Goal: Find specific page/section: Find specific page/section

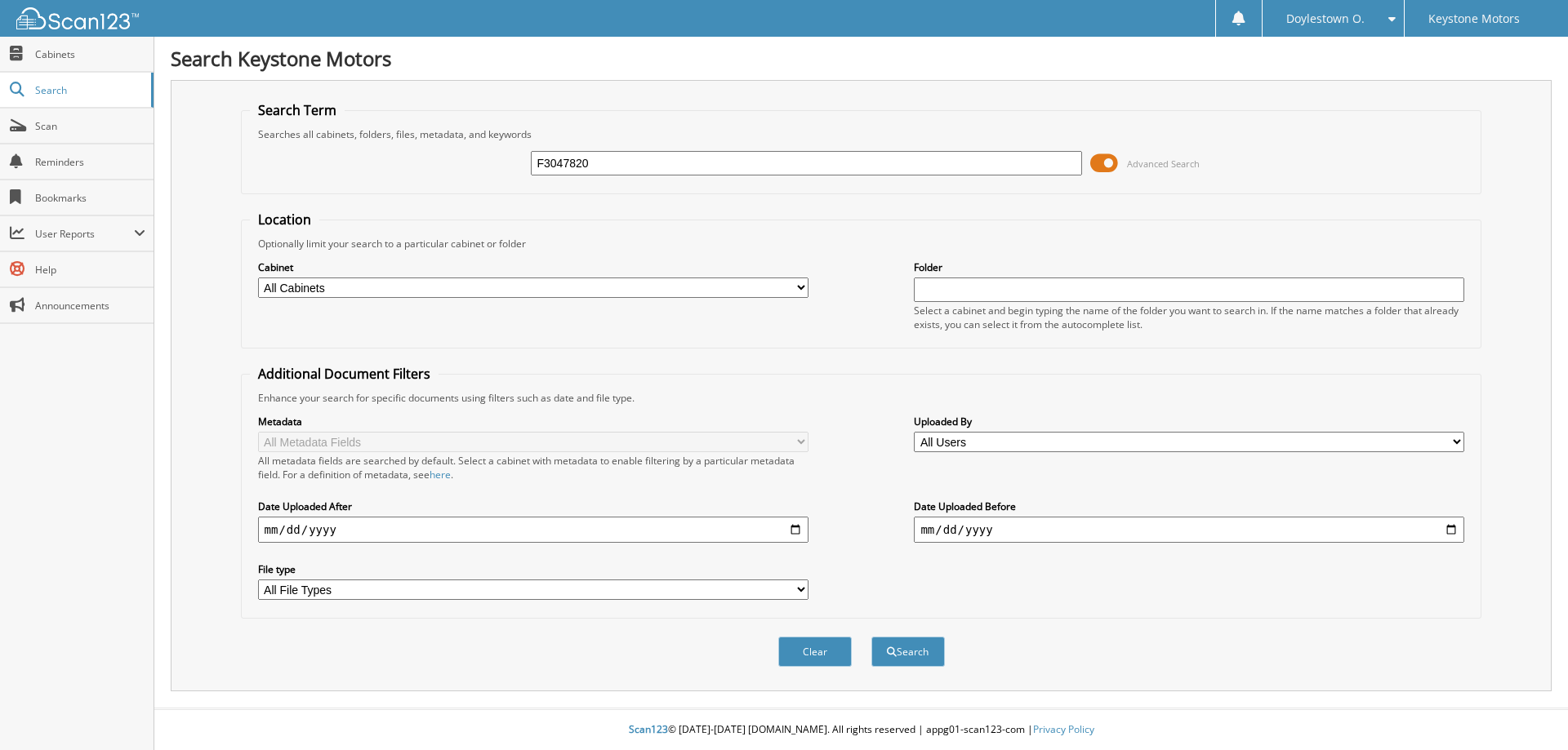
type input "F3047820"
click at [871, 637] on button "Search" at bounding box center [908, 652] width 74 height 30
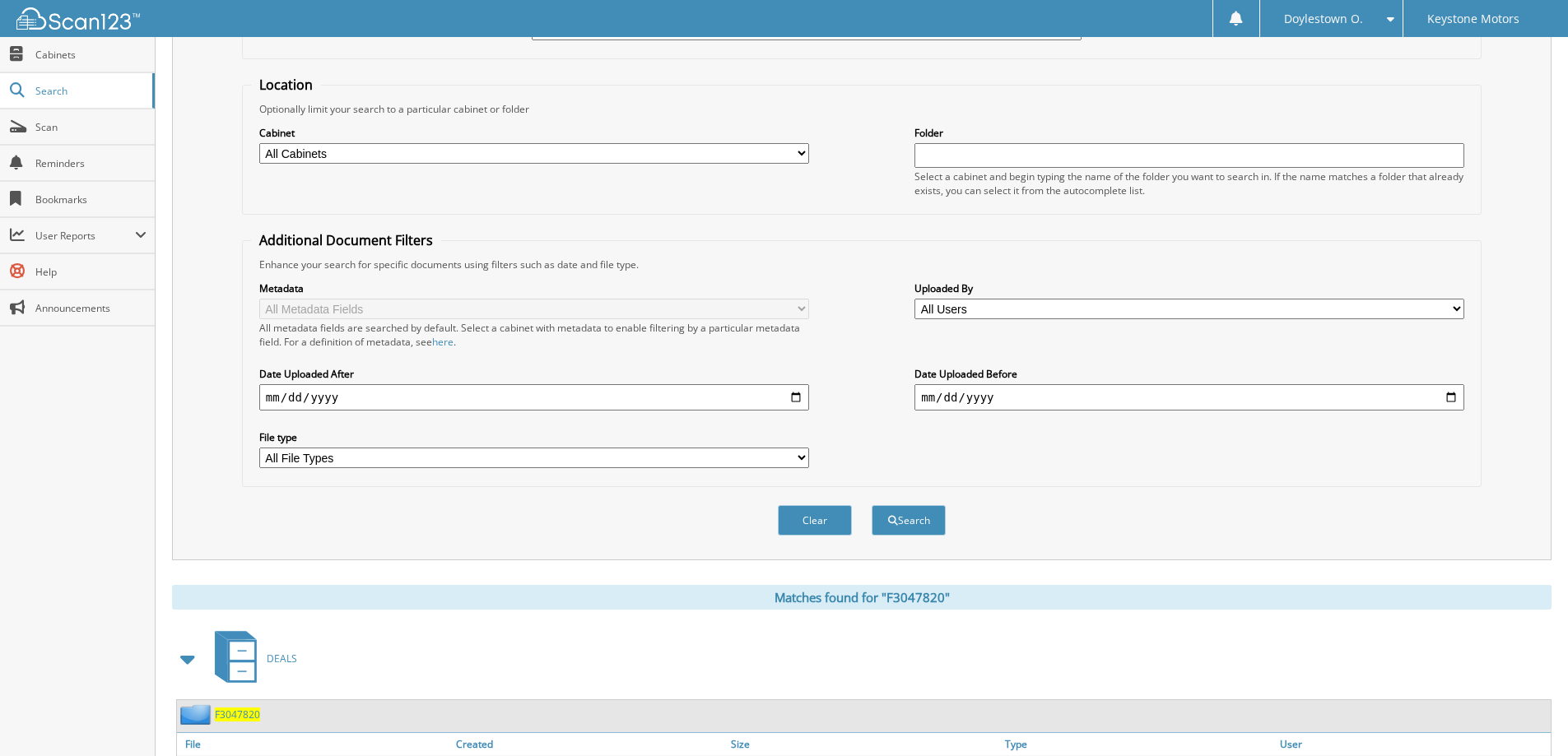
scroll to position [255, 0]
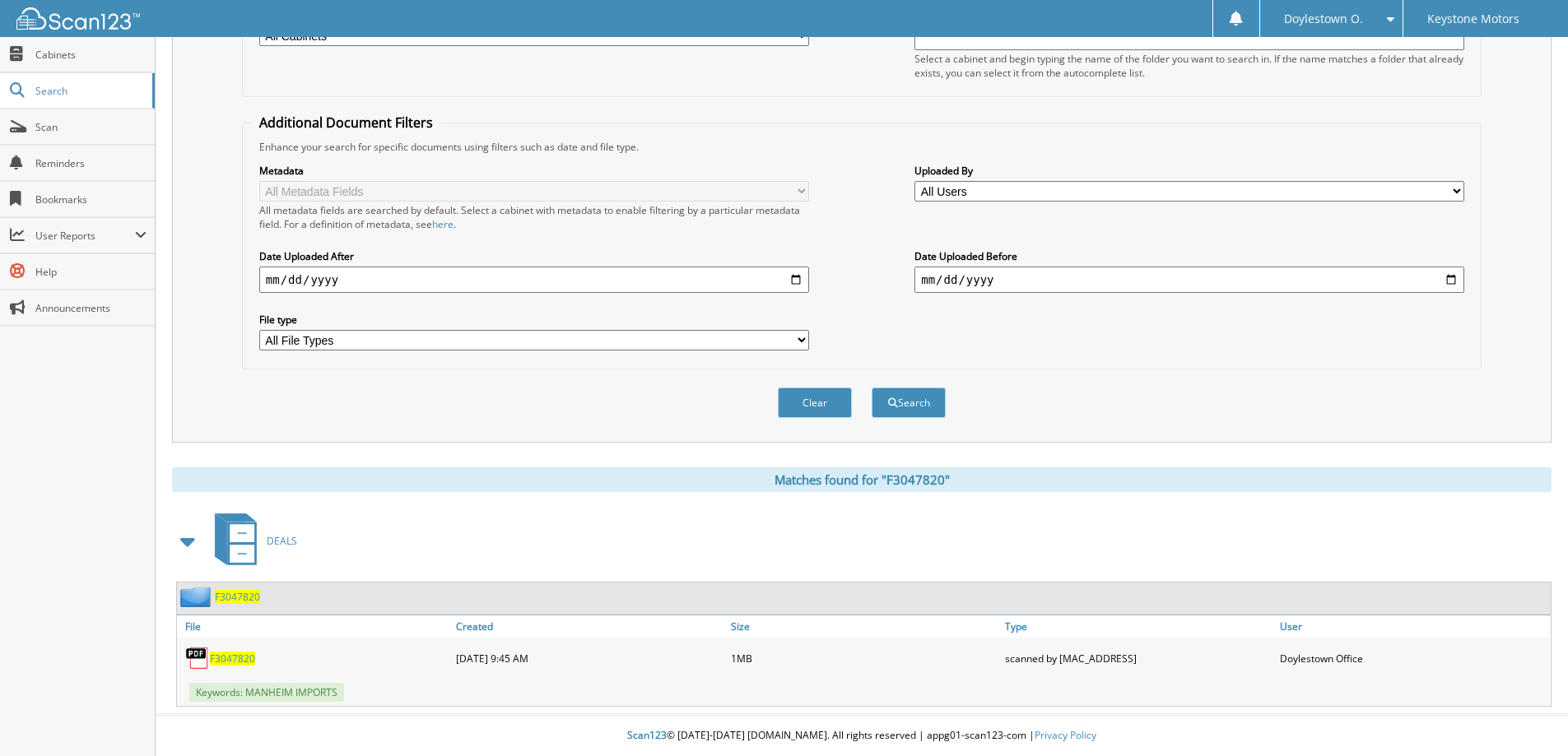
click at [229, 655] on span "F3047820" at bounding box center [233, 658] width 46 height 14
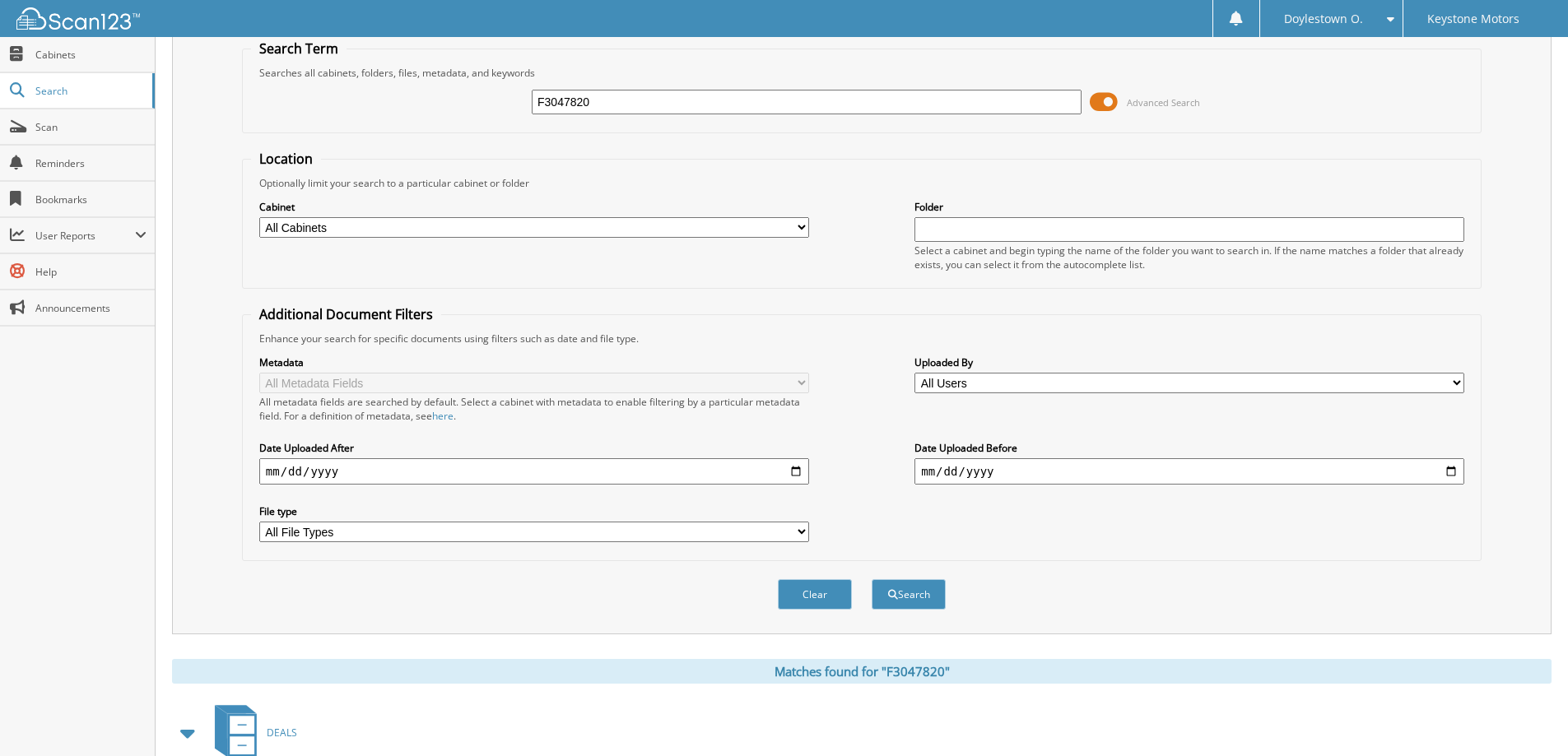
scroll to position [0, 0]
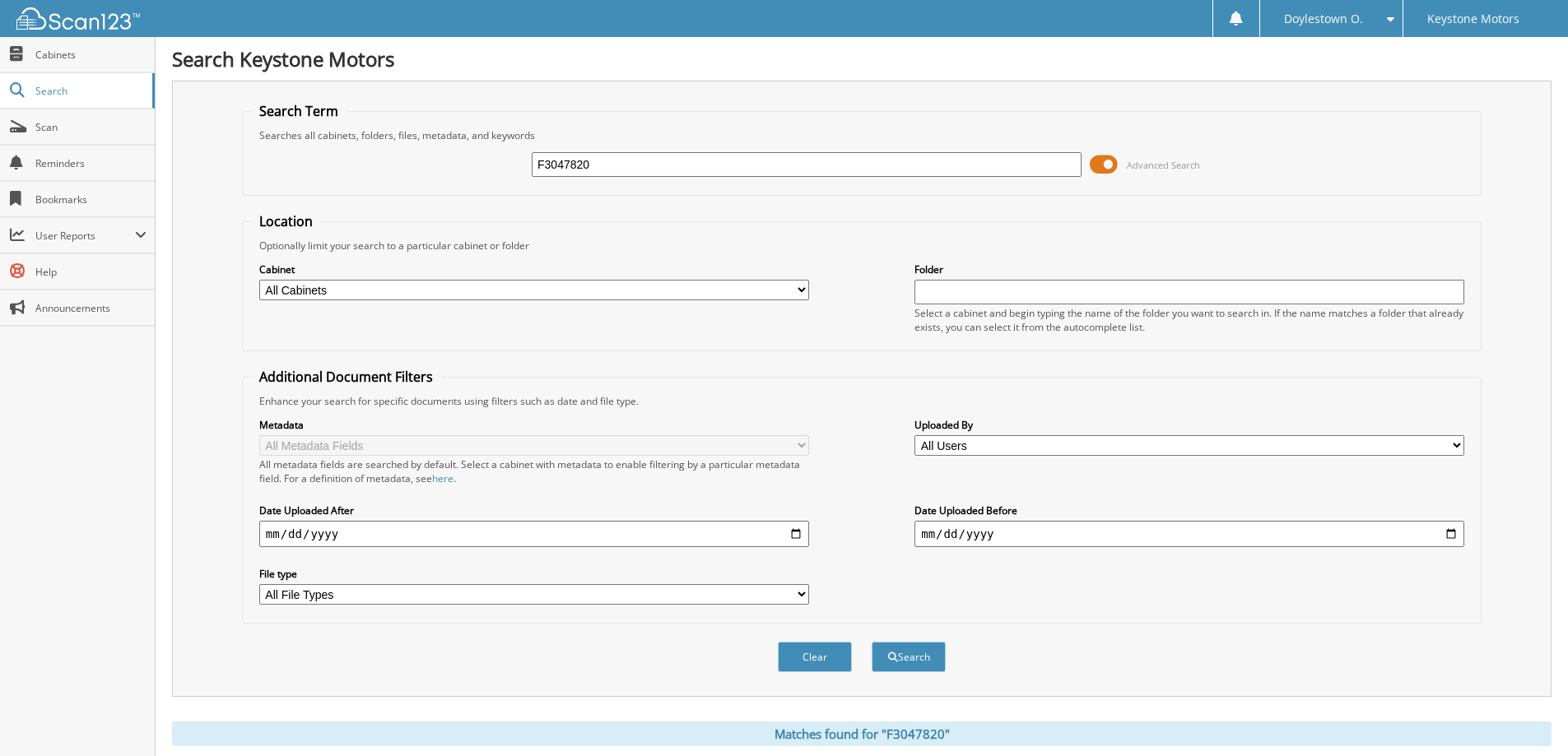
click at [587, 172] on input "F3047820" at bounding box center [807, 165] width 550 height 25
type input "PL003465"
click at [872, 642] on button "Search" at bounding box center [909, 657] width 74 height 30
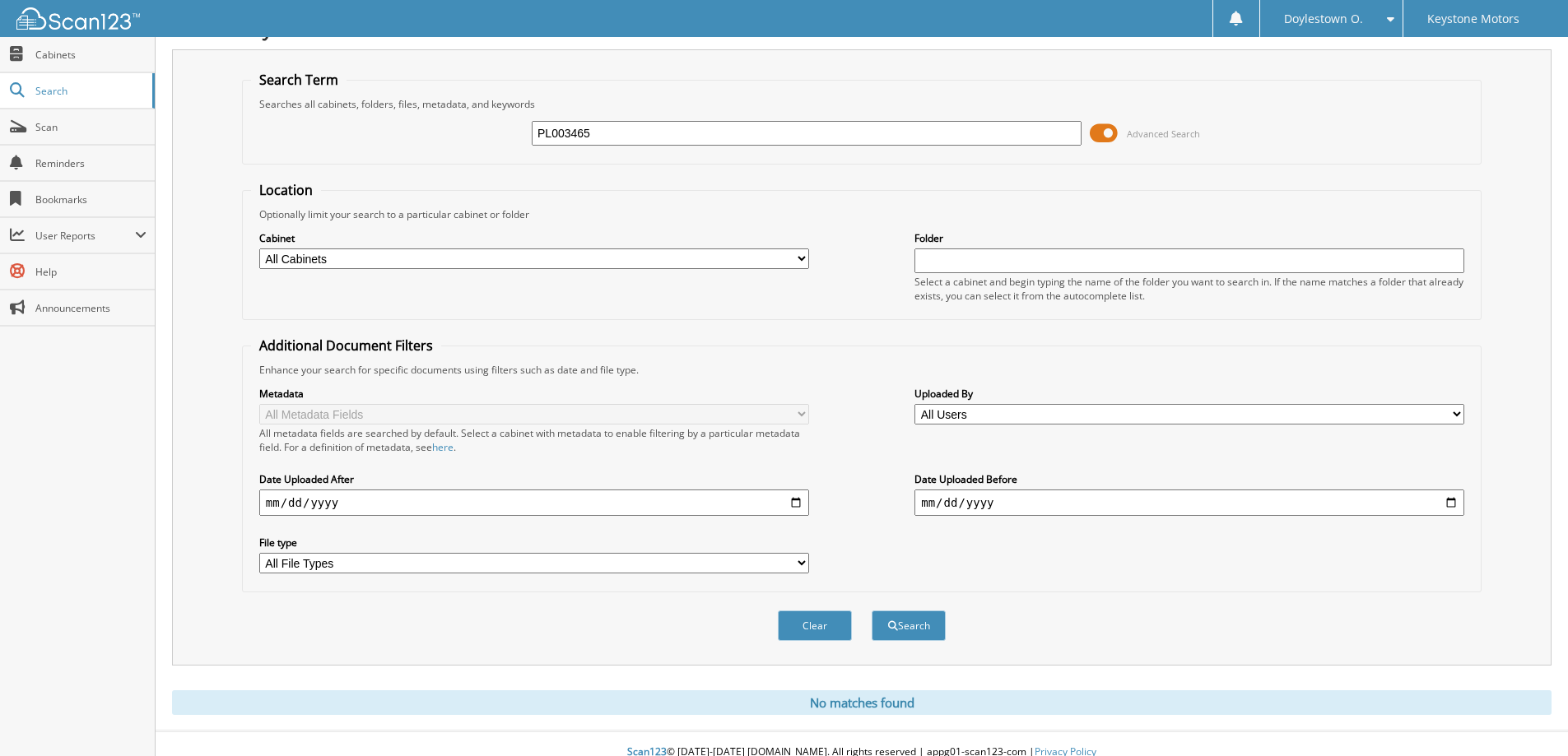
scroll to position [48, 0]
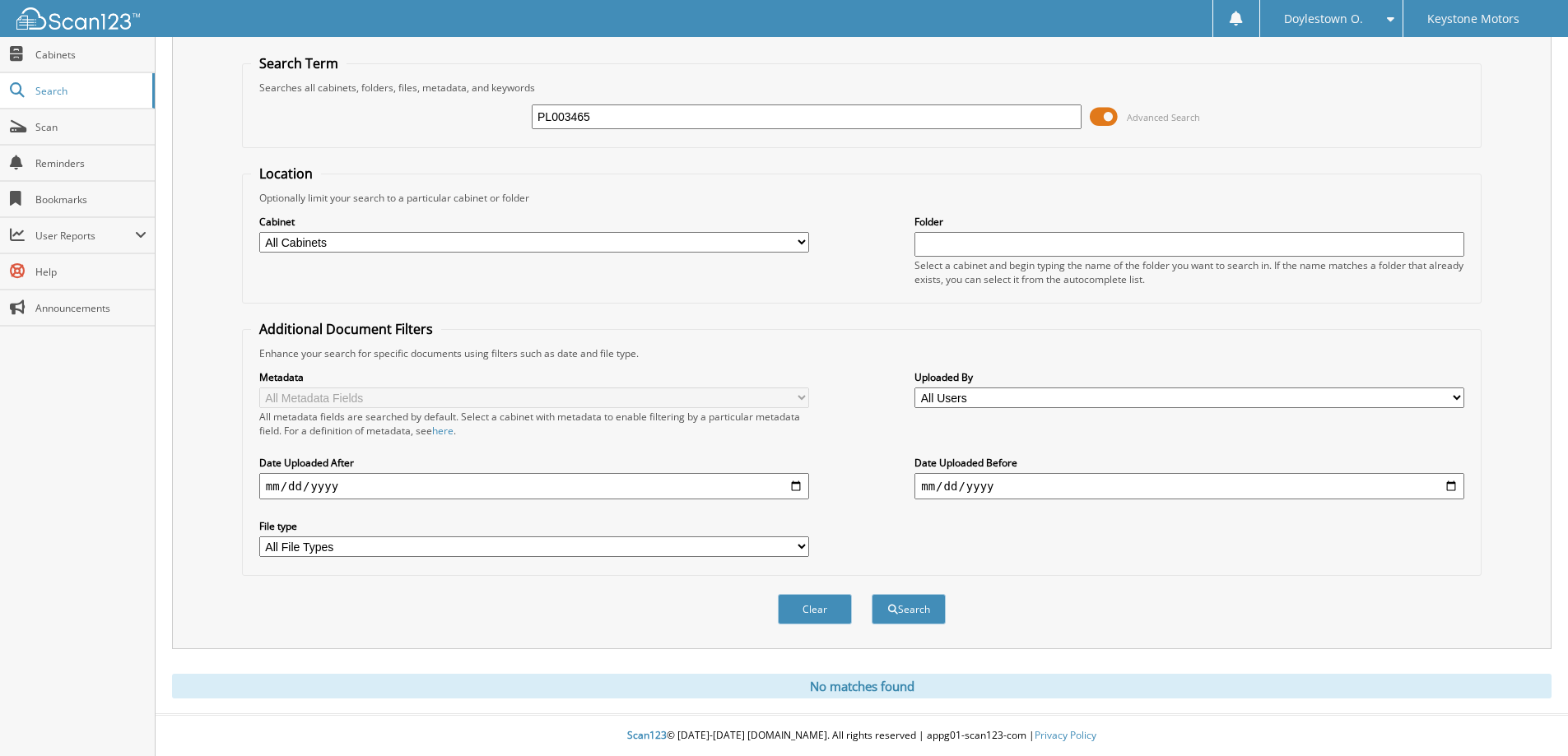
click at [594, 125] on input "PL003465" at bounding box center [807, 117] width 550 height 25
type input "MB103586"
click at [872, 593] on button "Search" at bounding box center [909, 609] width 74 height 30
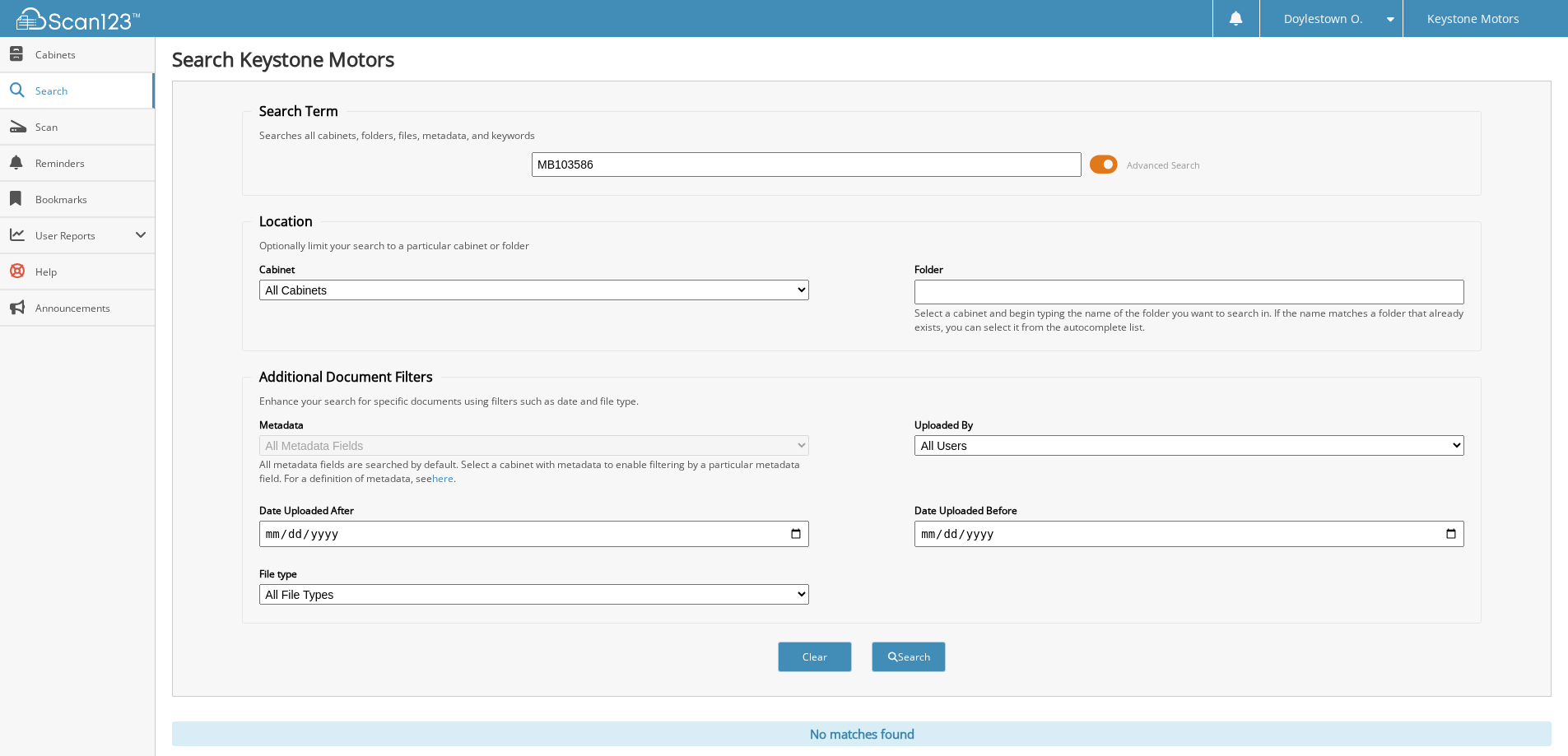
click at [565, 156] on input "MB103586" at bounding box center [807, 165] width 550 height 25
type input "JA241012"
click at [872, 642] on button "Search" at bounding box center [909, 657] width 74 height 30
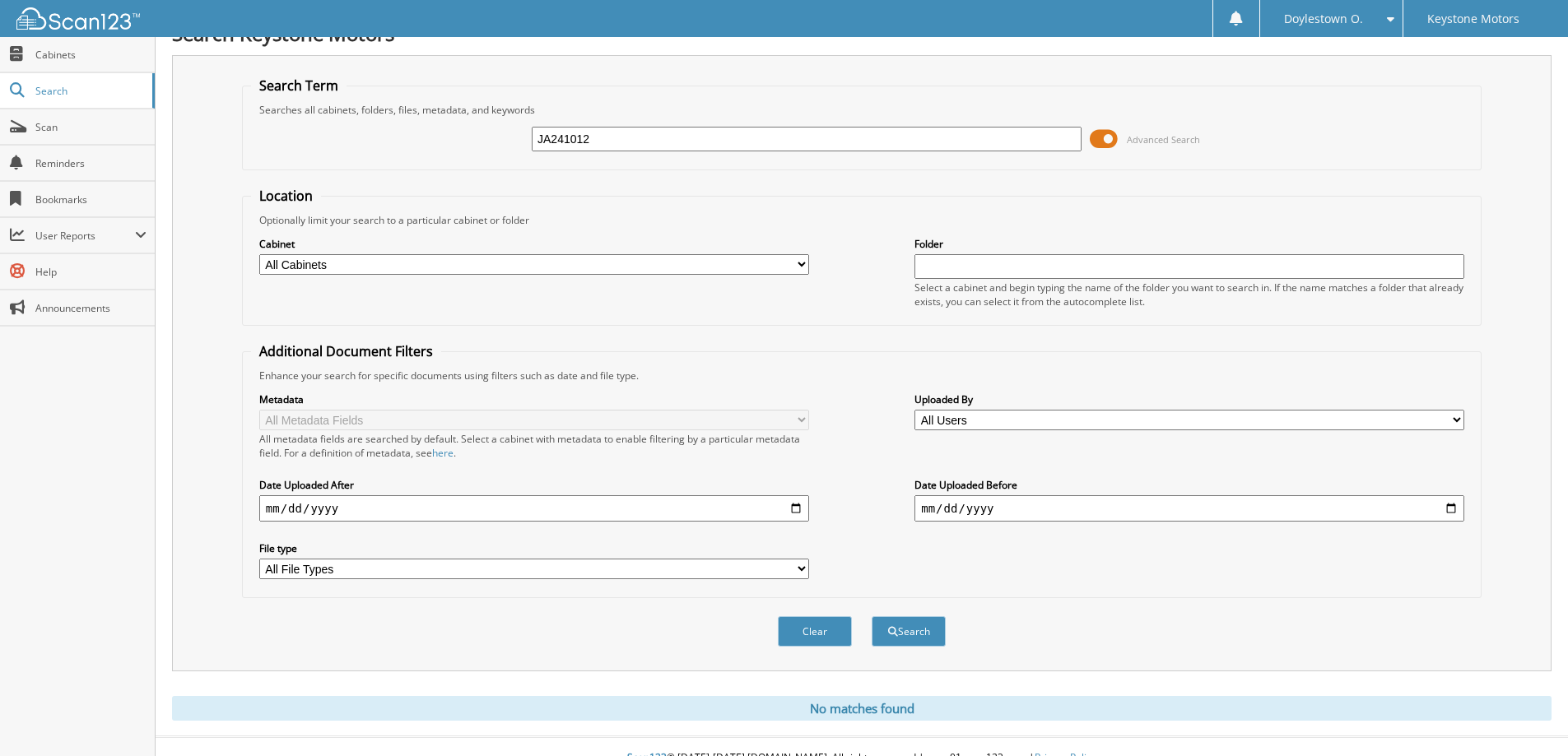
scroll to position [48, 0]
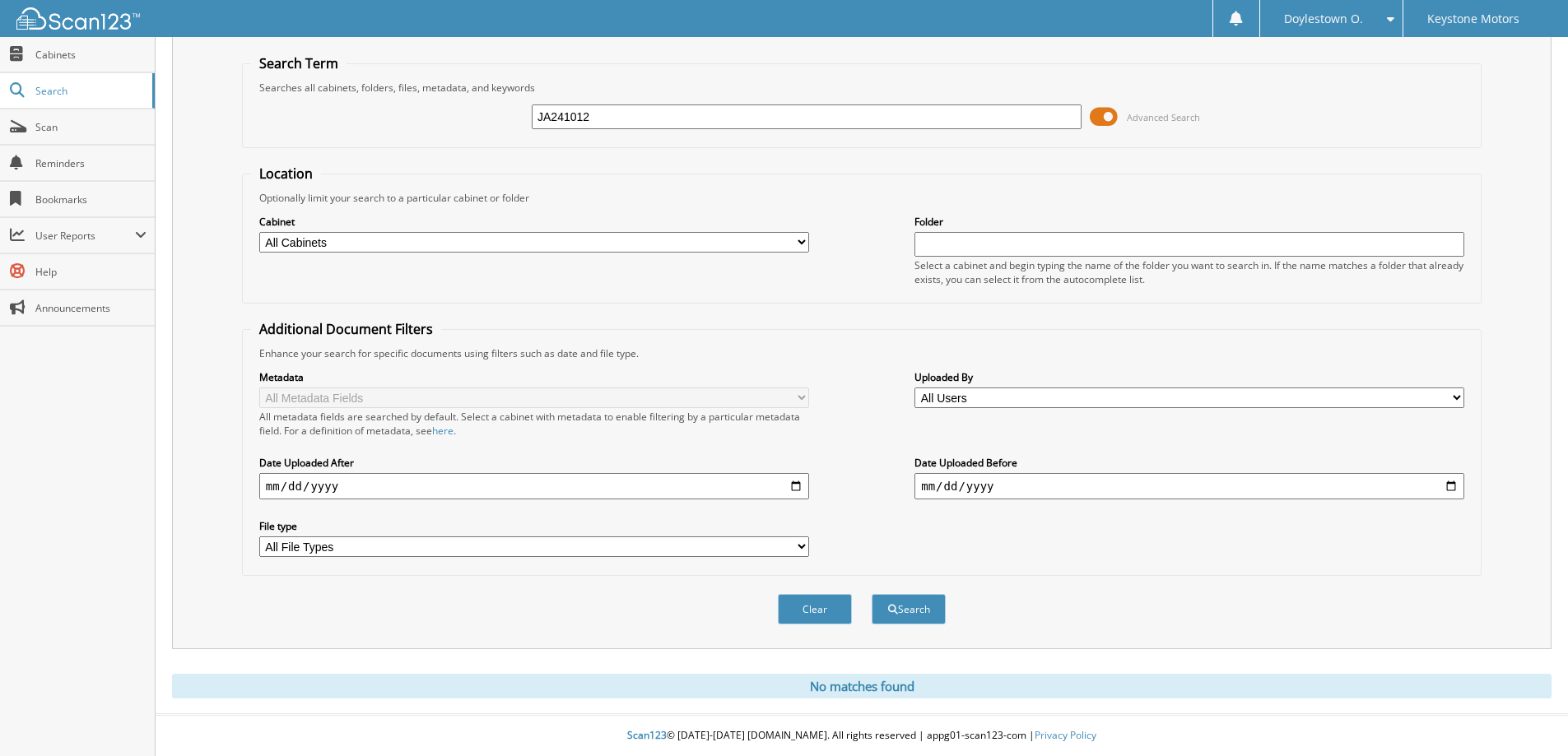
click at [578, 119] on input "JA241012" at bounding box center [807, 117] width 550 height 25
type input "KN143096"
click at [872, 593] on button "Search" at bounding box center [909, 609] width 74 height 30
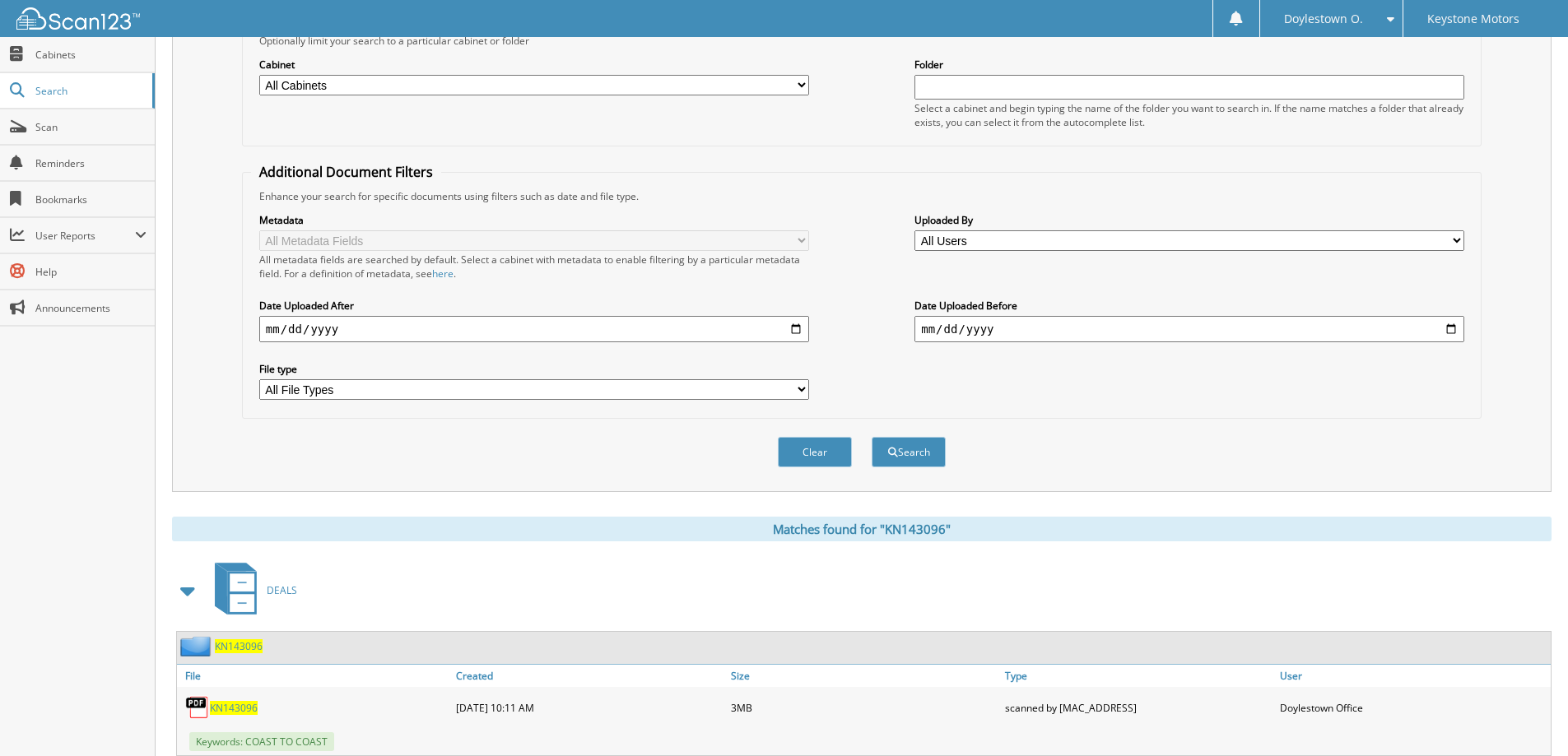
scroll to position [255, 0]
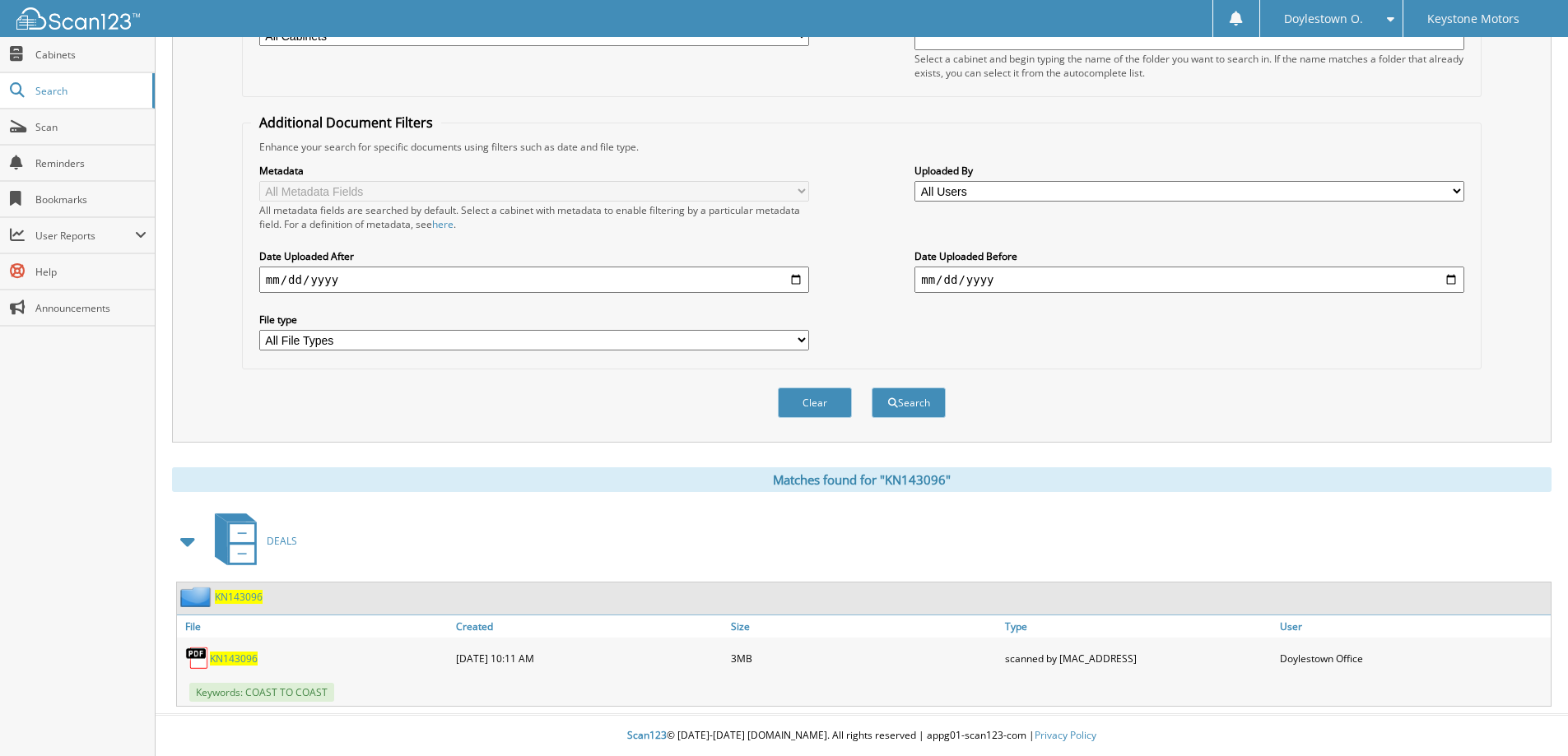
click at [224, 657] on span "KN143096" at bounding box center [234, 658] width 48 height 14
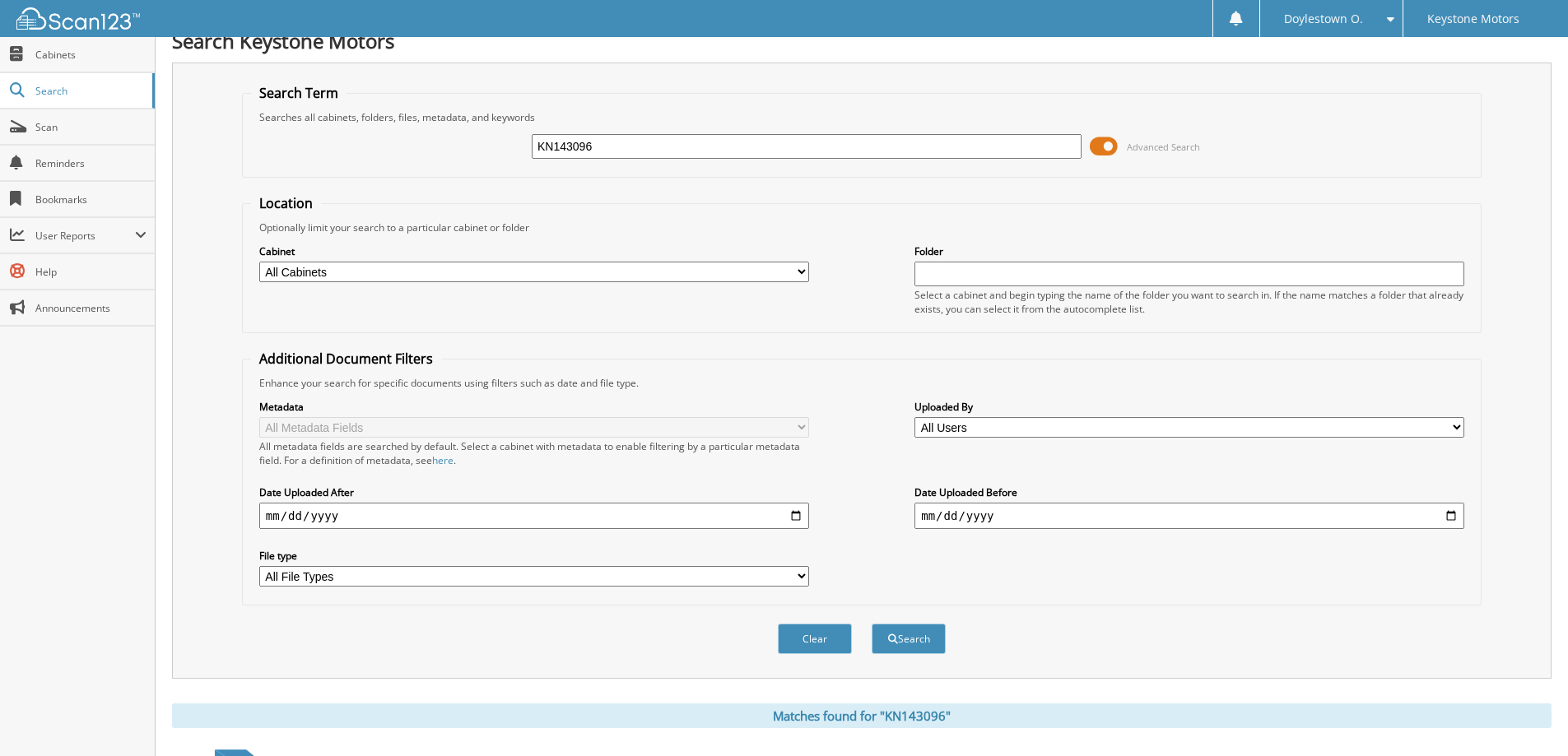
scroll to position [0, 0]
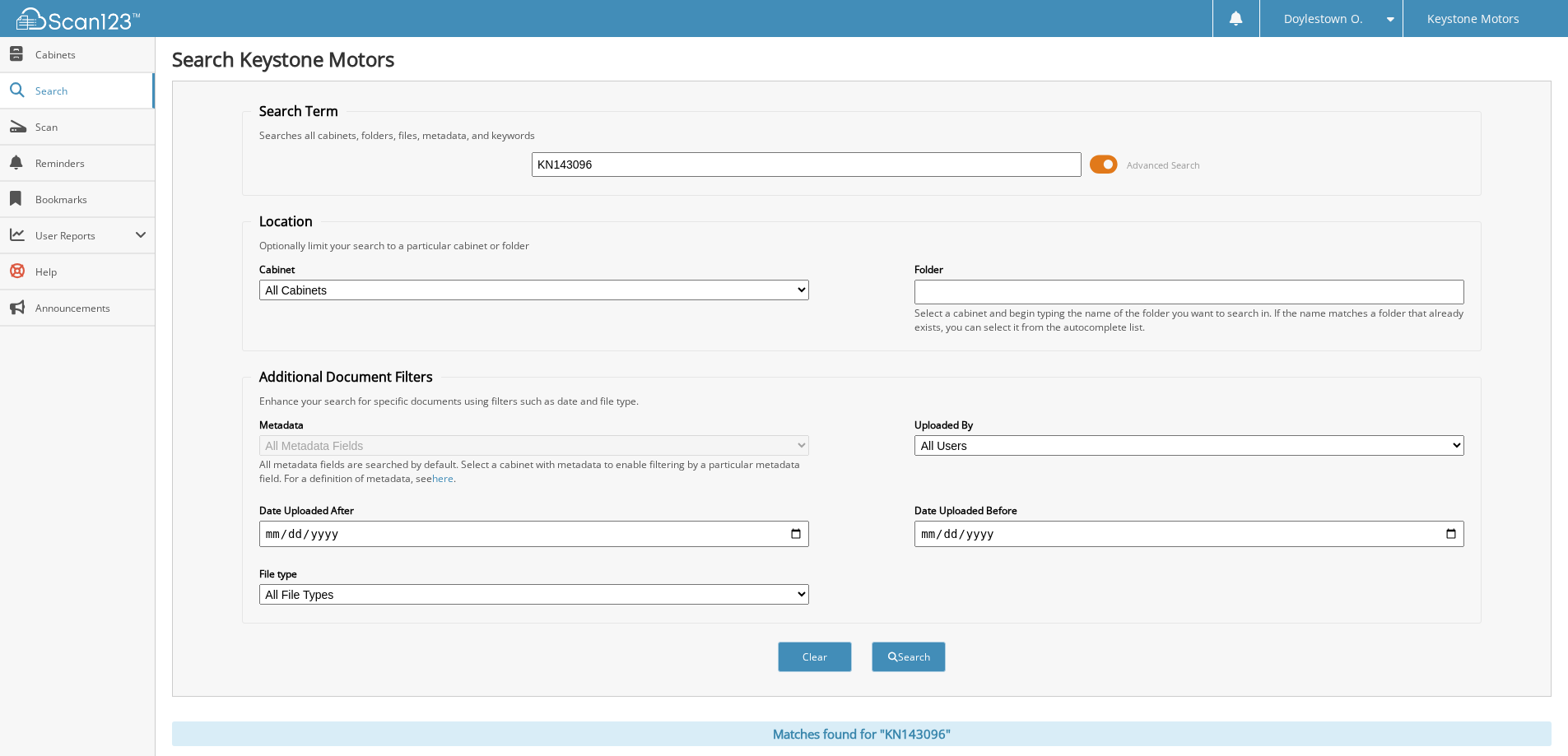
click at [563, 167] on input "KN143096" at bounding box center [807, 165] width 550 height 25
type input "K3428933"
click at [872, 642] on button "Search" at bounding box center [909, 657] width 74 height 30
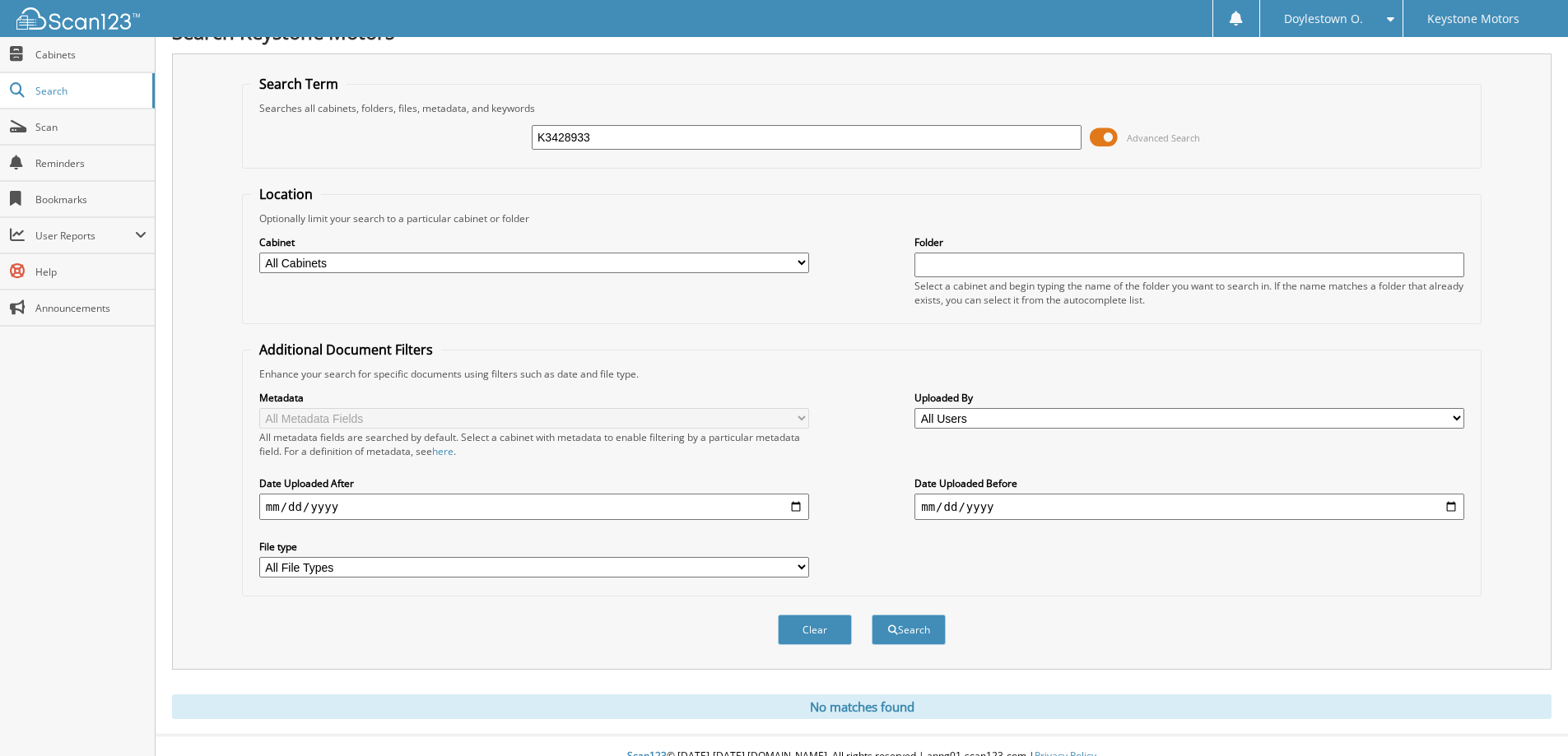
scroll to position [48, 0]
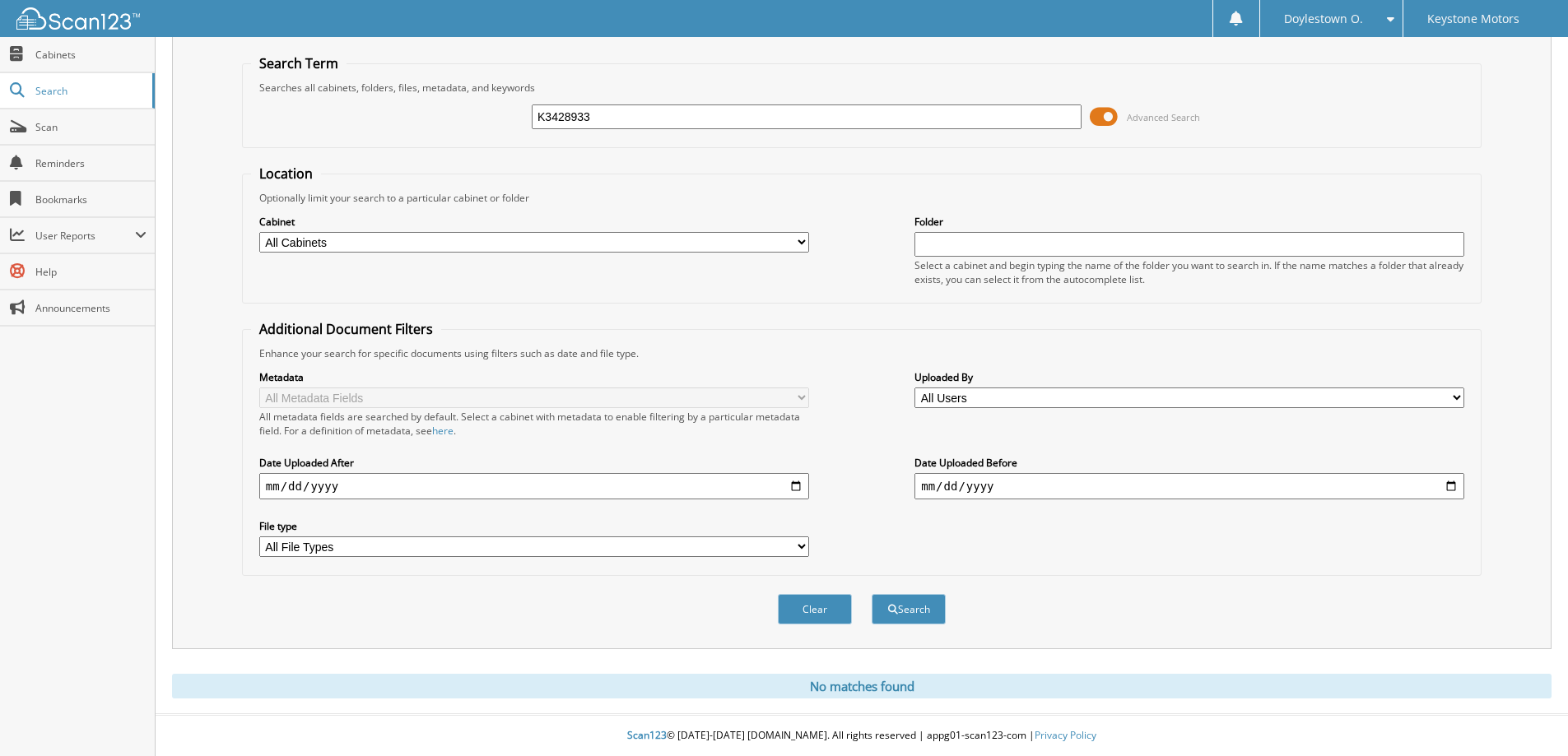
click at [557, 115] on input "K3428933" at bounding box center [807, 117] width 550 height 25
type input "D2415814"
click at [872, 593] on button "Search" at bounding box center [909, 609] width 74 height 30
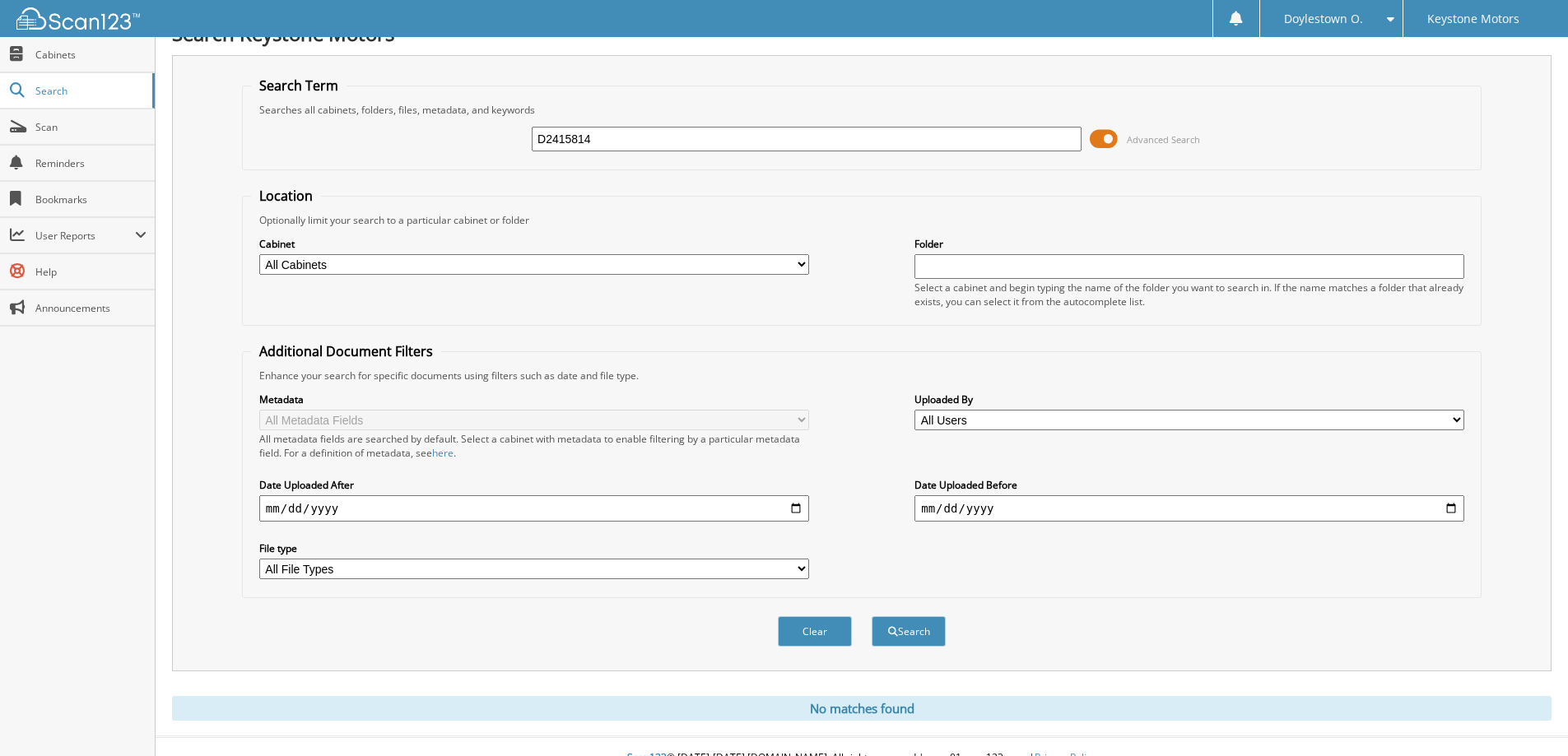
scroll to position [48, 0]
